Goal: Information Seeking & Learning: Learn about a topic

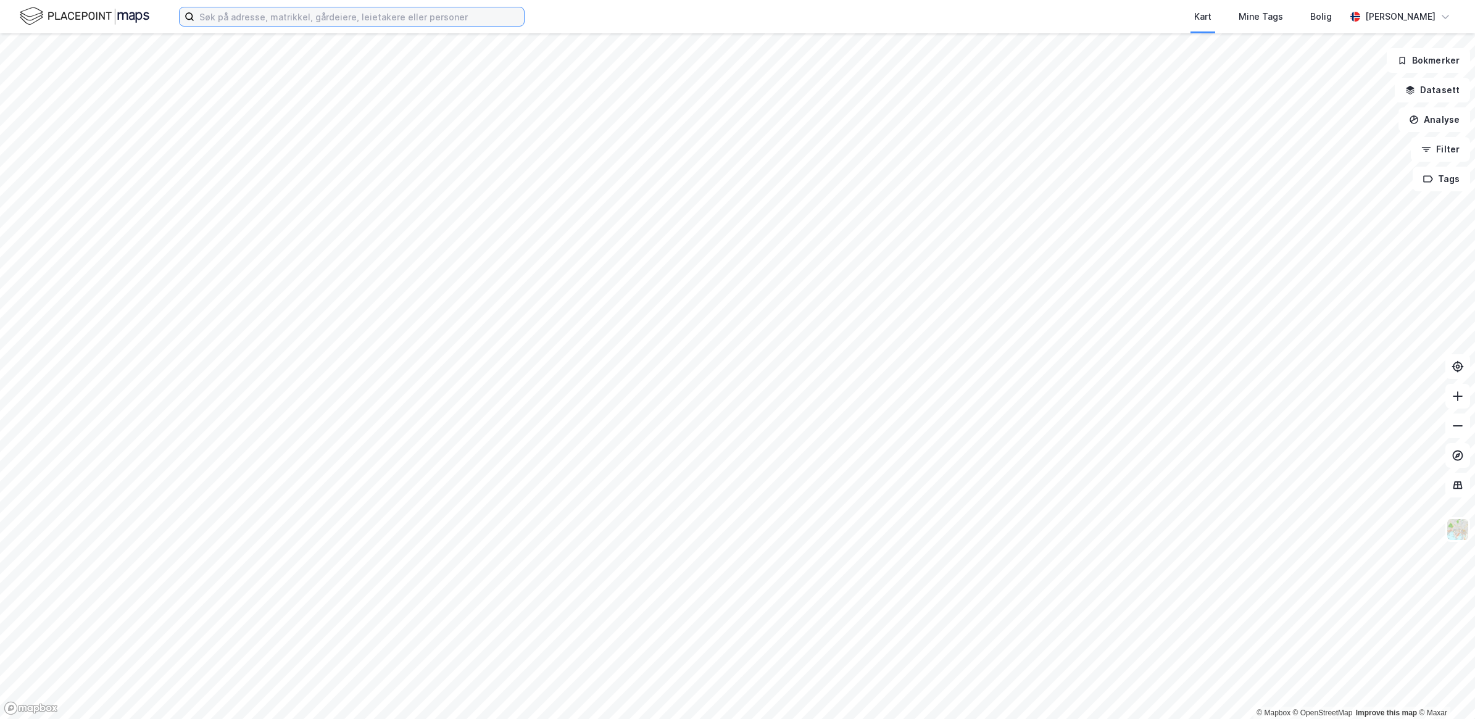
click at [231, 17] on input at bounding box center [359, 16] width 330 height 19
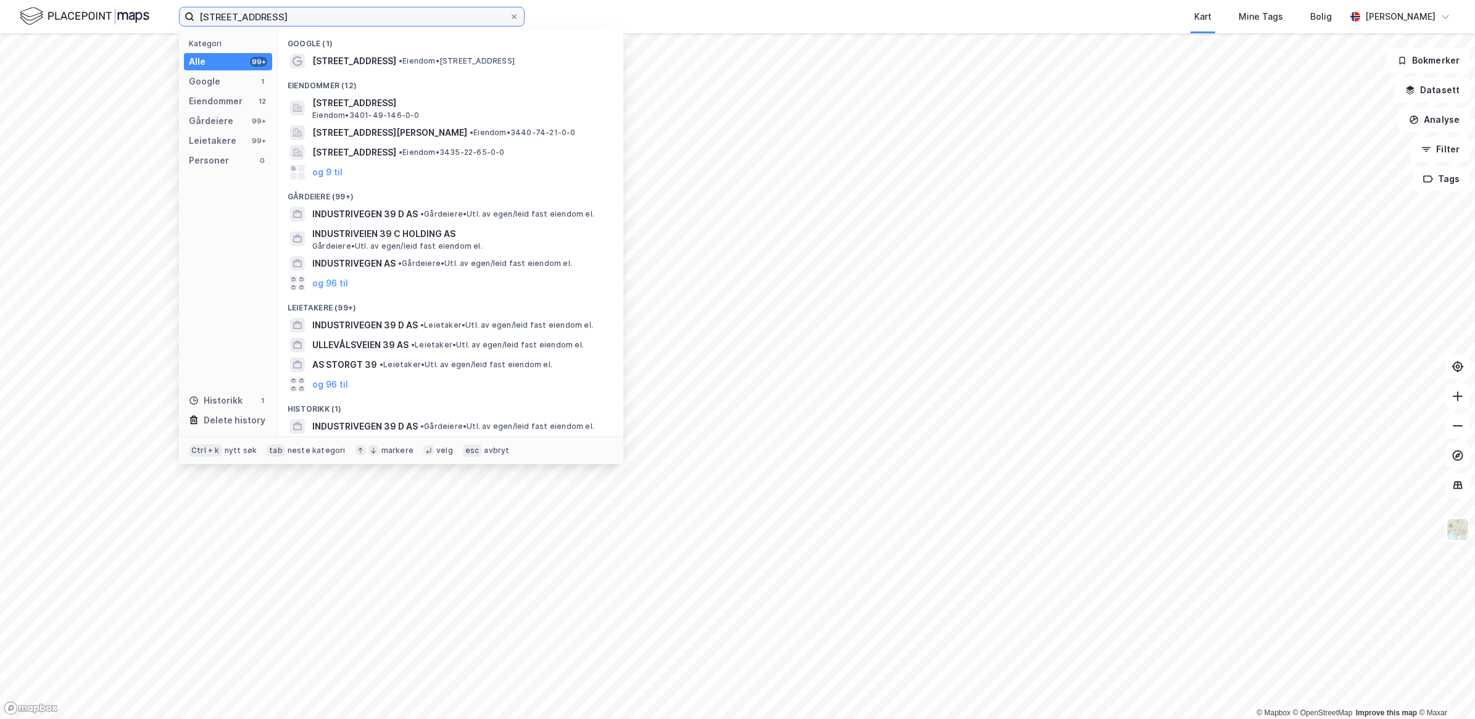
click at [298, 16] on input "[STREET_ADDRESS]" at bounding box center [351, 16] width 315 height 19
type input "[STREET_ADDRESS]"
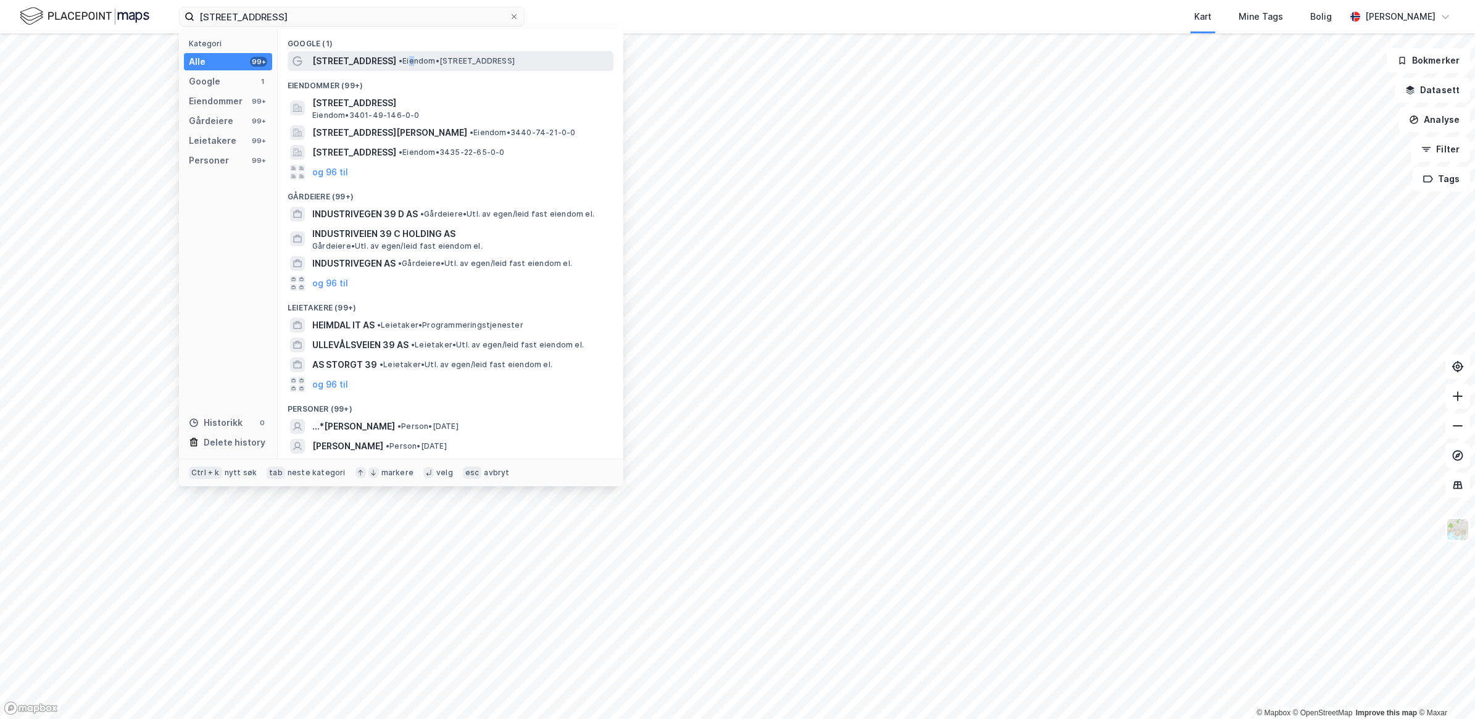
click at [402, 57] on span "• Eiendom • [STREET_ADDRESS]" at bounding box center [457, 61] width 116 height 10
